Goal: Navigation & Orientation: Understand site structure

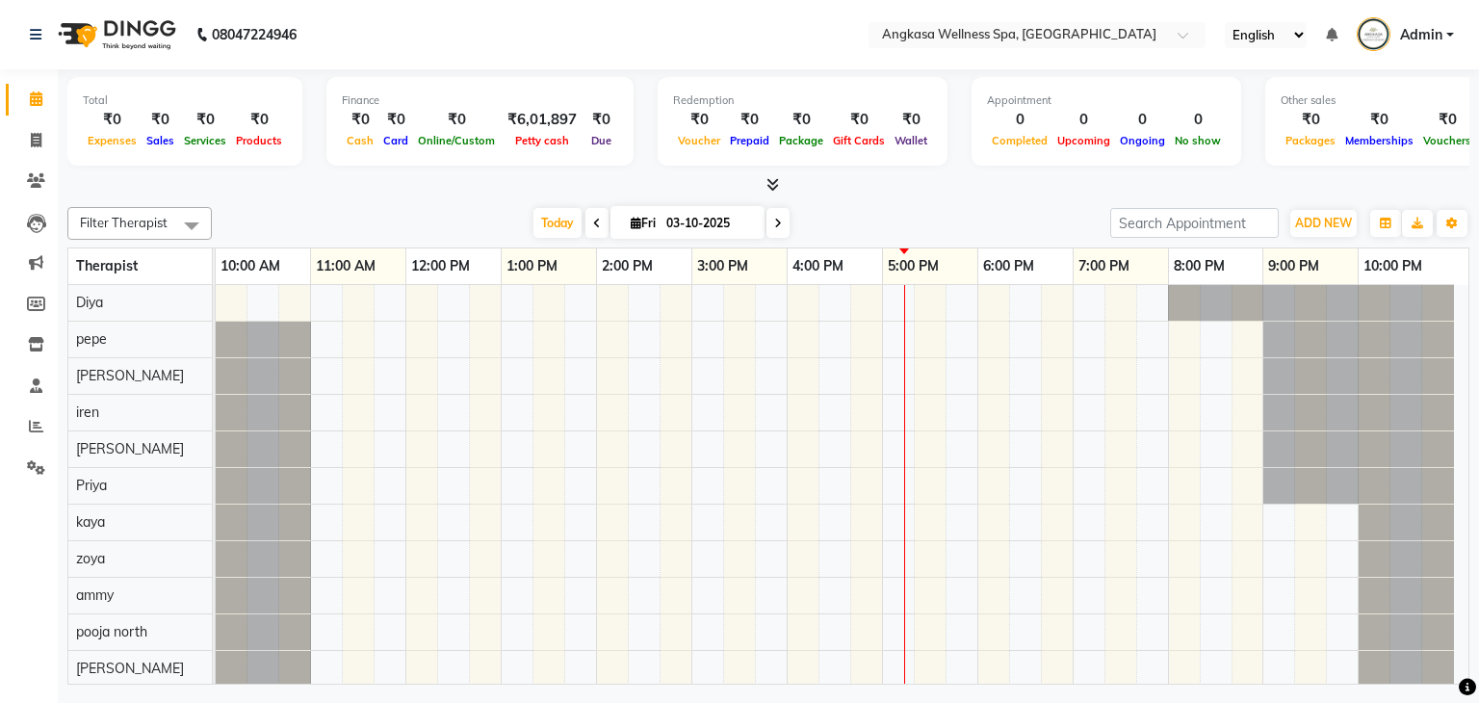
scroll to position [26, 0]
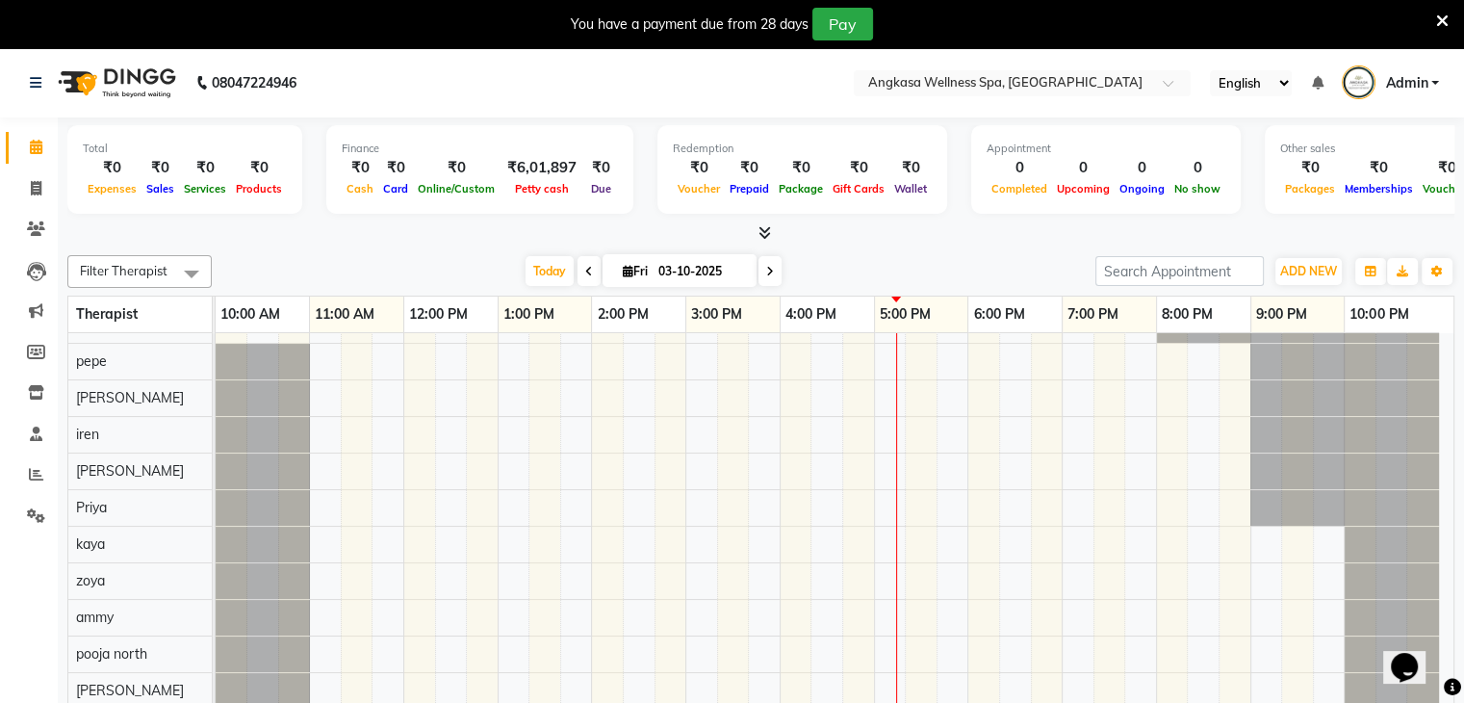
click at [1440, 20] on icon at bounding box center [1442, 21] width 13 height 17
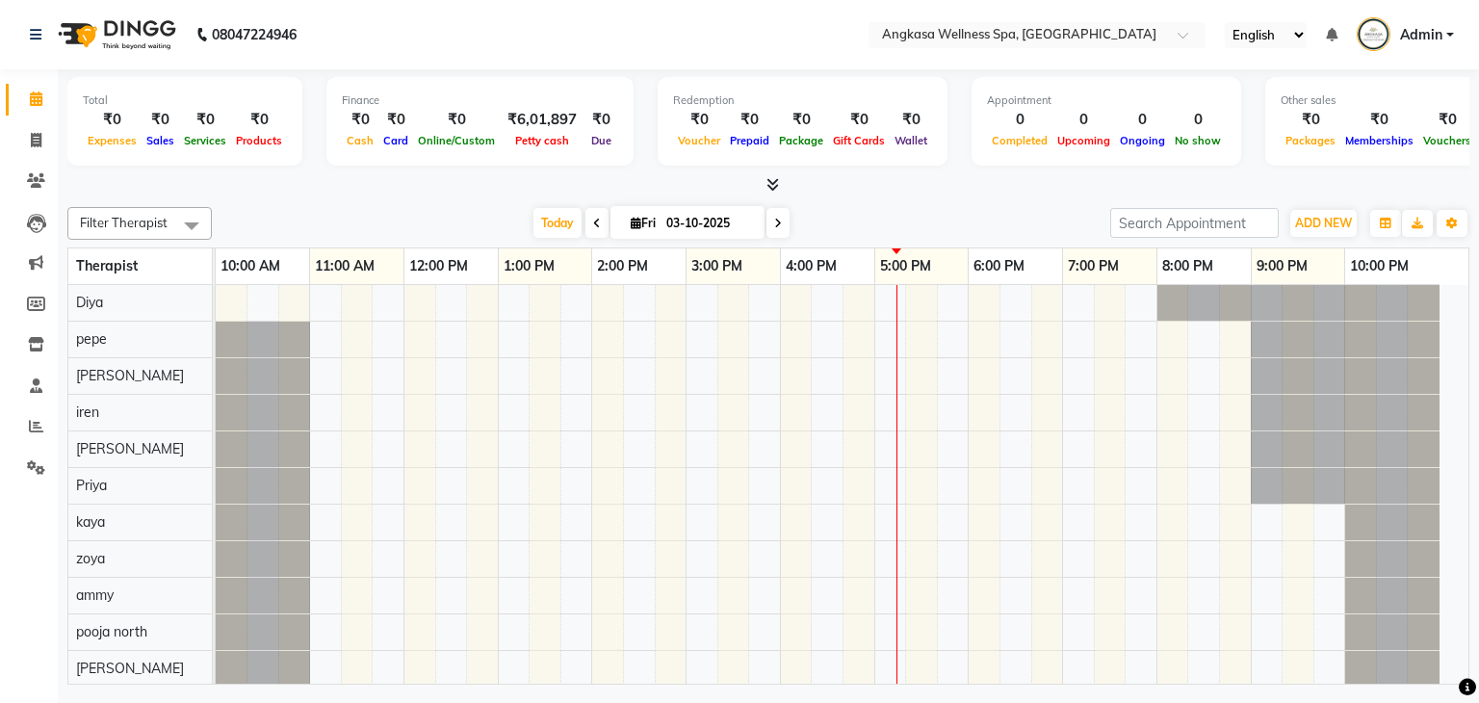
click at [380, 33] on nav "08047224946 Select Location × Angkasa Wellness Spa, Sector 42 English ENGLISH E…" at bounding box center [739, 34] width 1479 height 69
click at [509, 38] on nav "08047224946 Select Location × Angkasa Wellness Spa, Sector 42 English ENGLISH E…" at bounding box center [739, 34] width 1479 height 69
